Goal: Book appointment/travel/reservation

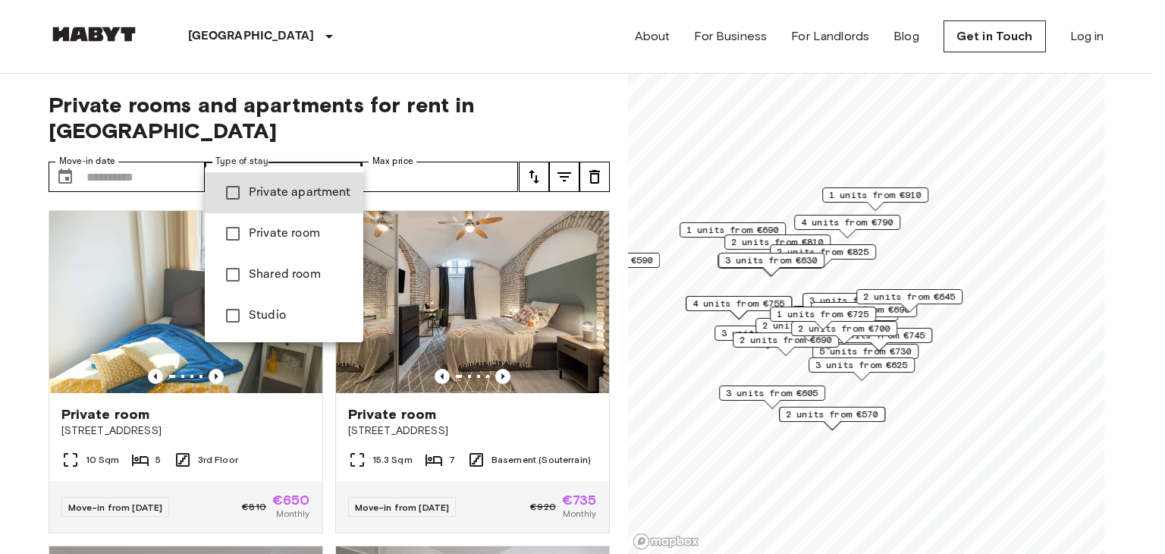
click at [315, 282] on span "Shared room" at bounding box center [300, 274] width 102 height 18
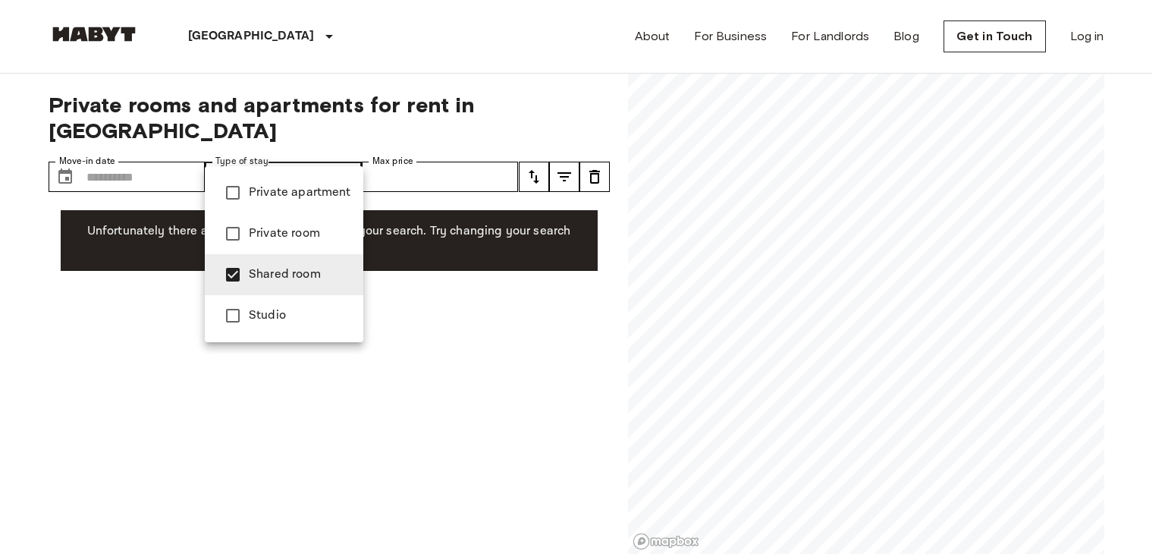
type input "**********"
click at [416, 152] on div at bounding box center [582, 277] width 1165 height 554
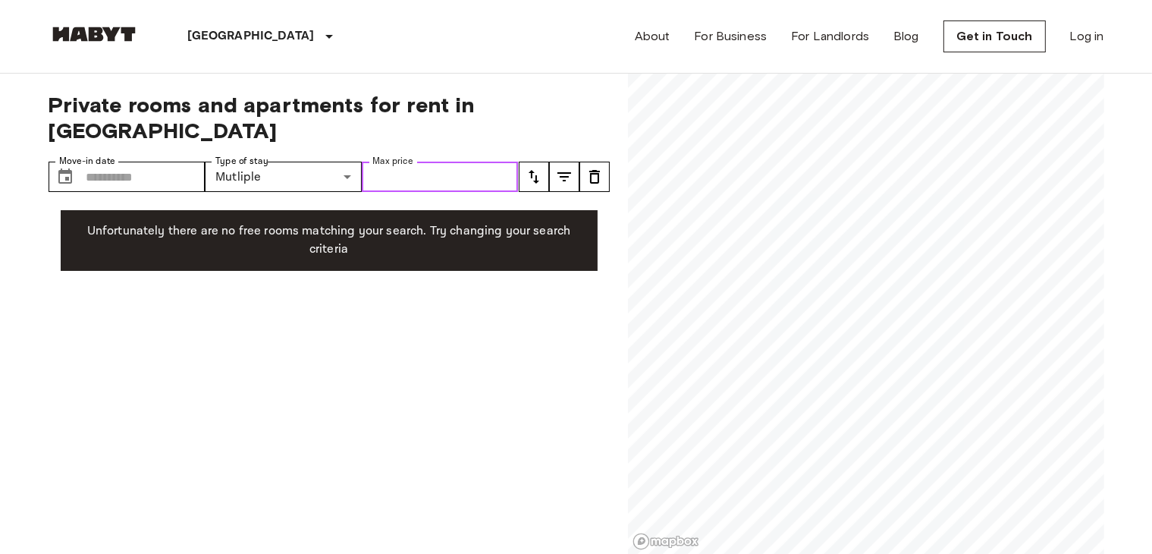
click at [406, 162] on input "Max price" at bounding box center [440, 177] width 157 height 30
type input "***"
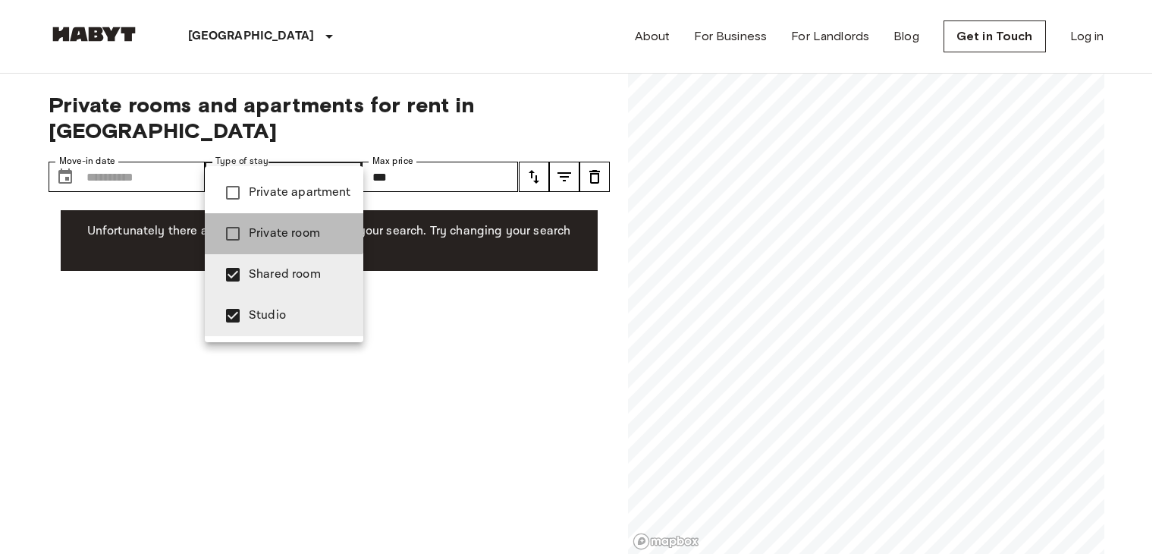
click at [254, 218] on li "Private room" at bounding box center [284, 233] width 158 height 41
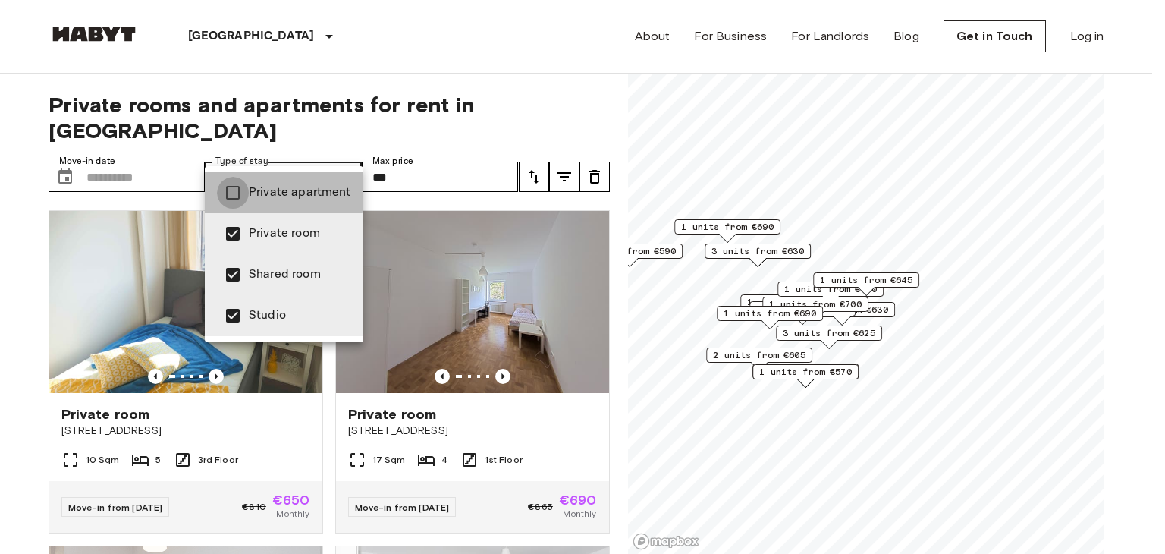
type input "**********"
click at [277, 67] on div at bounding box center [582, 277] width 1165 height 554
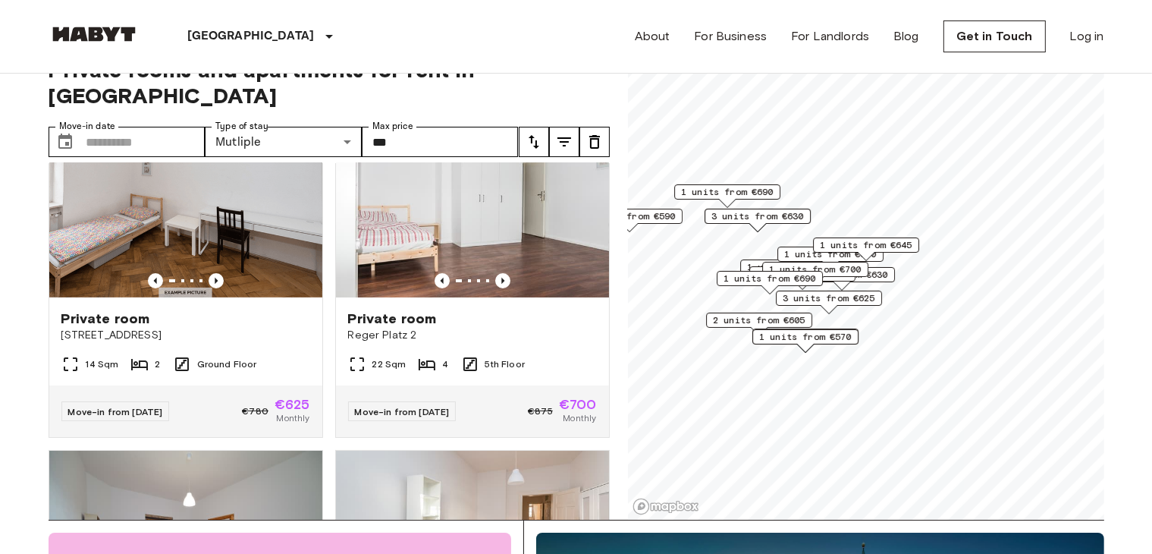
scroll to position [396, 0]
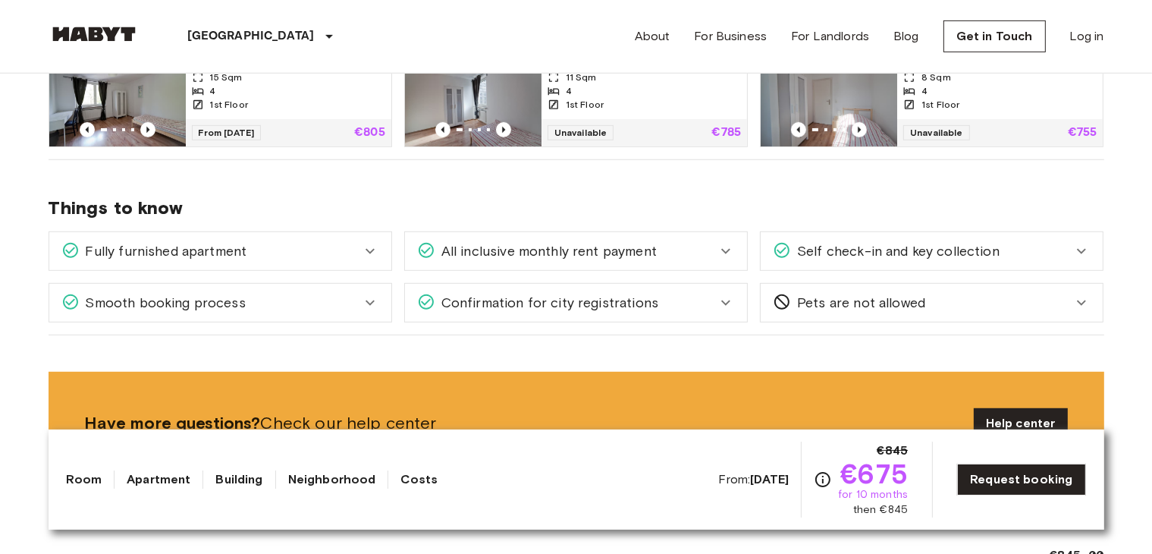
scroll to position [861, 0]
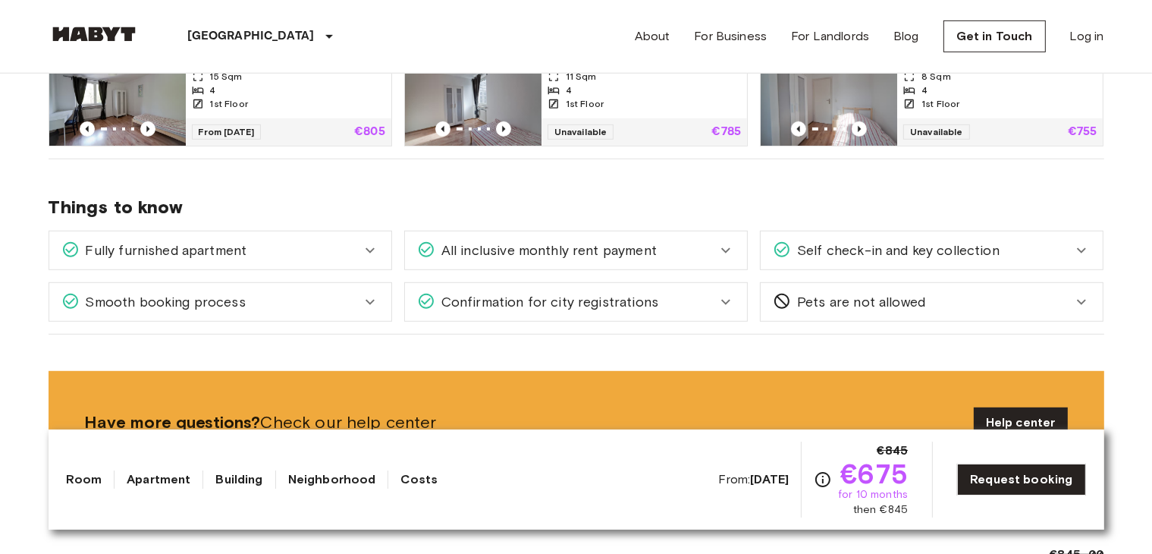
click at [722, 246] on icon at bounding box center [726, 250] width 18 height 18
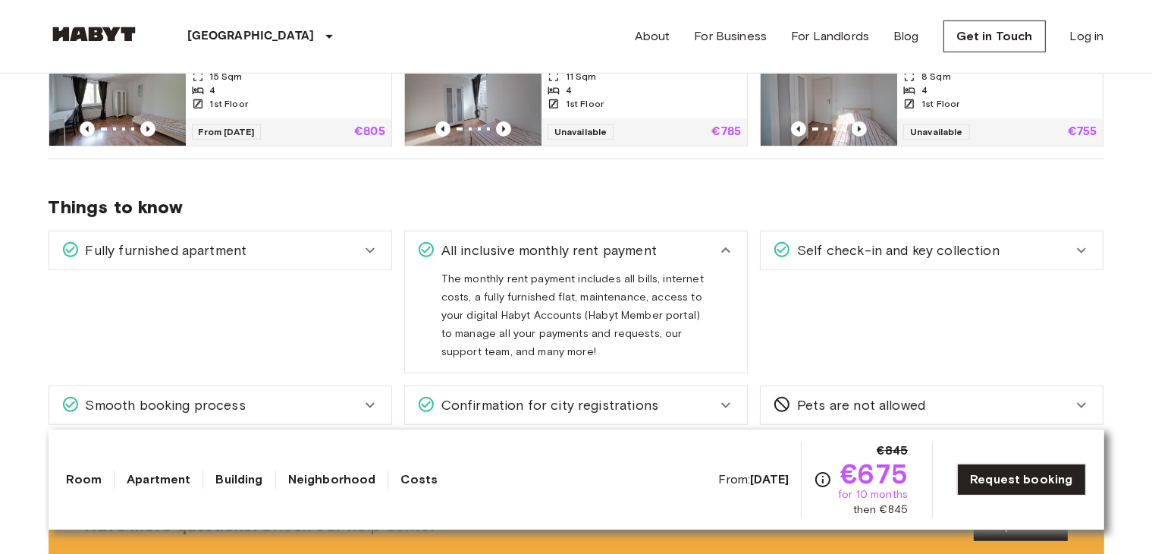
click at [722, 246] on icon at bounding box center [726, 250] width 18 height 18
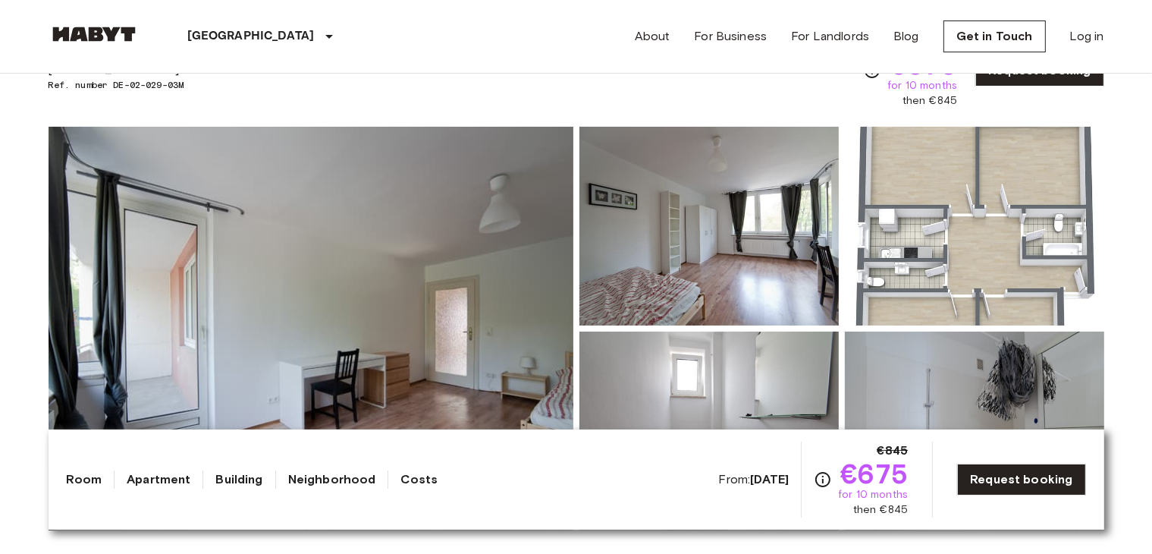
scroll to position [0, 0]
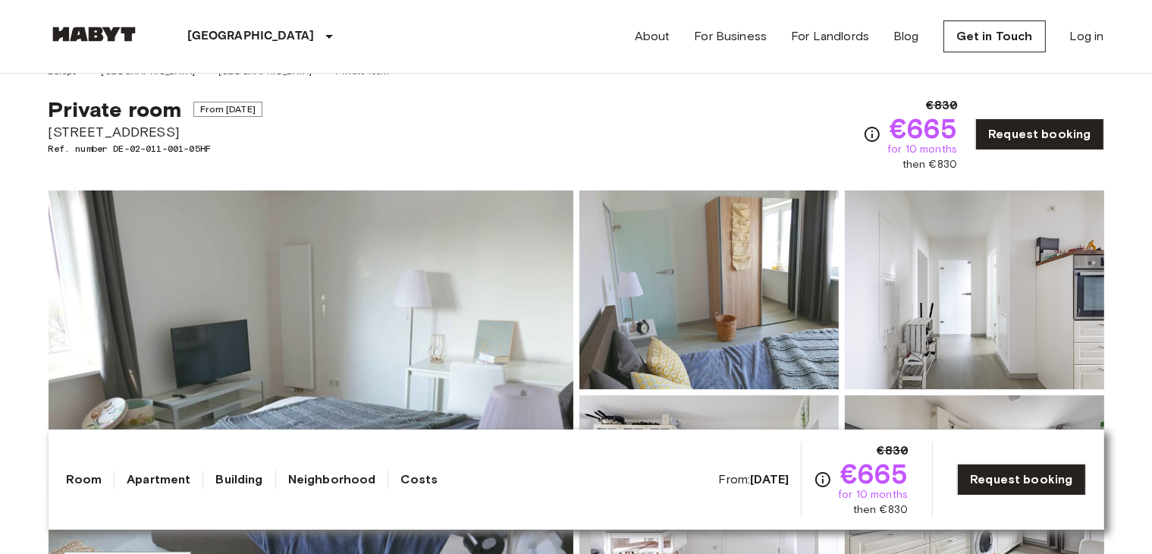
scroll to position [23, 0]
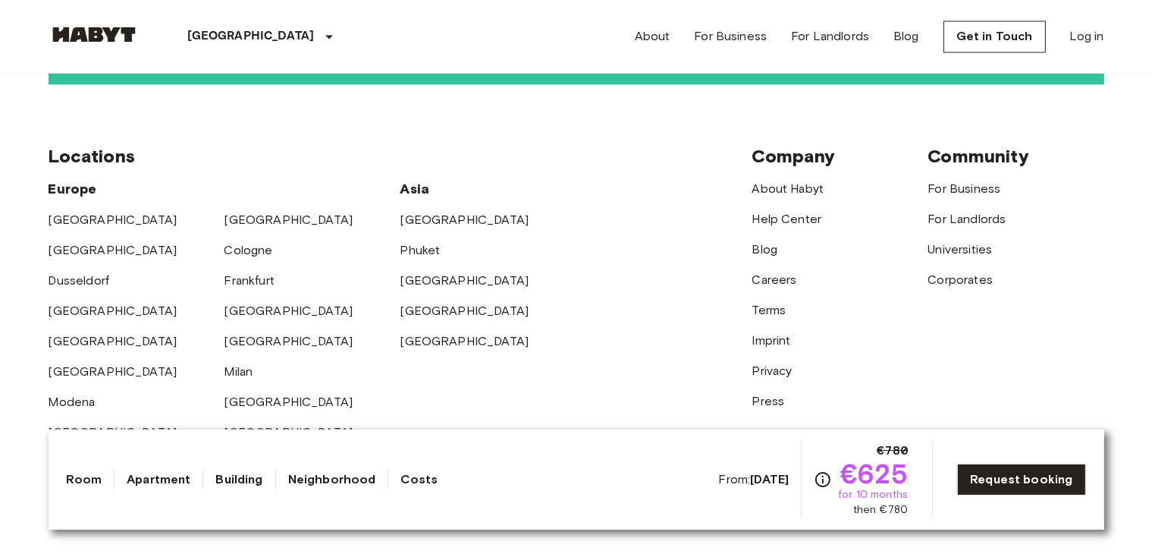
scroll to position [2917, 0]
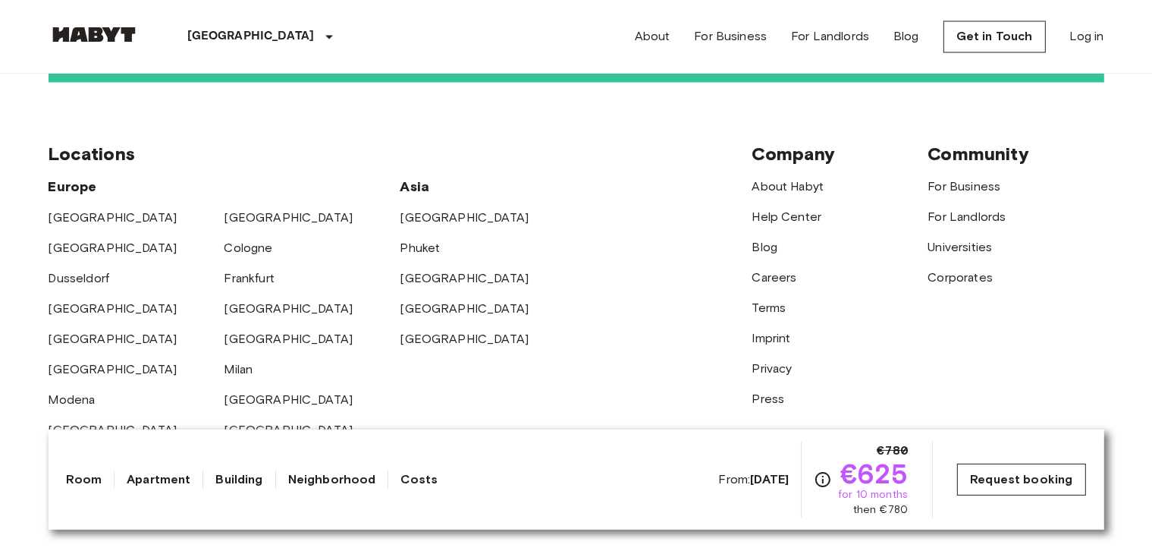
click at [979, 471] on link "Request booking" at bounding box center [1021, 479] width 128 height 32
